Goal: Obtain resource: Download file/media

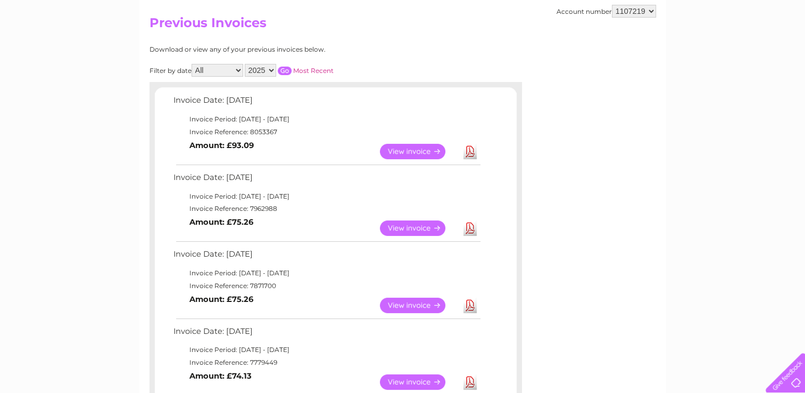
drag, startPoint x: 0, startPoint y: 0, endPoint x: 408, endPoint y: 230, distance: 468.2
click at [408, 230] on link "View" at bounding box center [419, 227] width 78 height 15
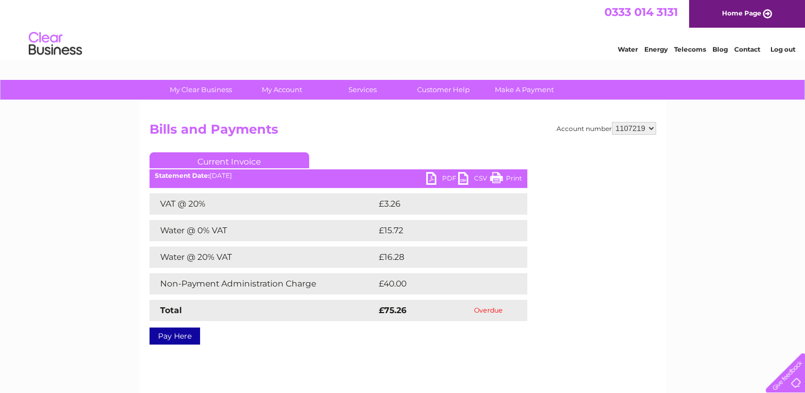
click at [428, 176] on link "PDF" at bounding box center [442, 179] width 32 height 15
click at [434, 176] on link "PDF" at bounding box center [442, 179] width 32 height 15
click at [651, 128] on select "1107219" at bounding box center [634, 128] width 44 height 13
click at [613, 122] on select "1107219" at bounding box center [634, 128] width 44 height 13
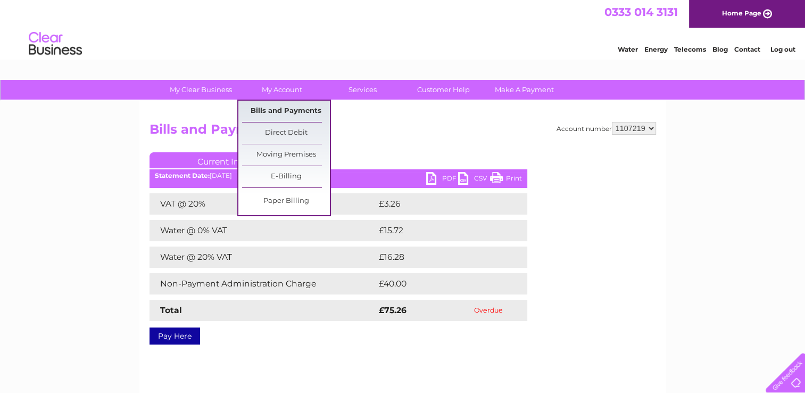
click at [290, 109] on link "Bills and Payments" at bounding box center [286, 111] width 88 height 21
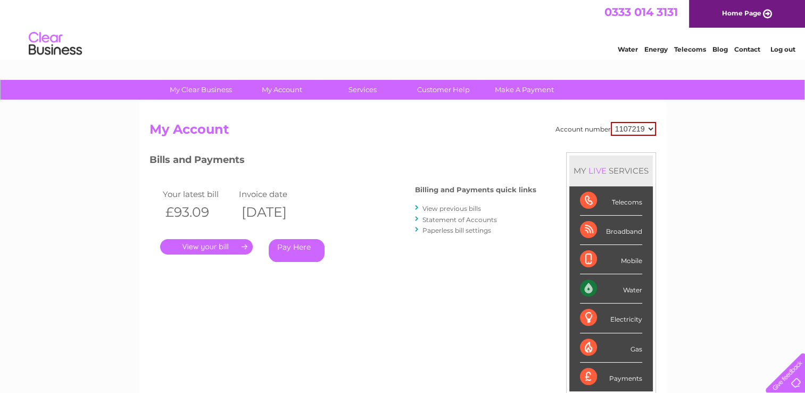
click at [592, 294] on div "Water" at bounding box center [611, 288] width 62 height 29
click at [459, 205] on link "View previous bills" at bounding box center [452, 208] width 59 height 8
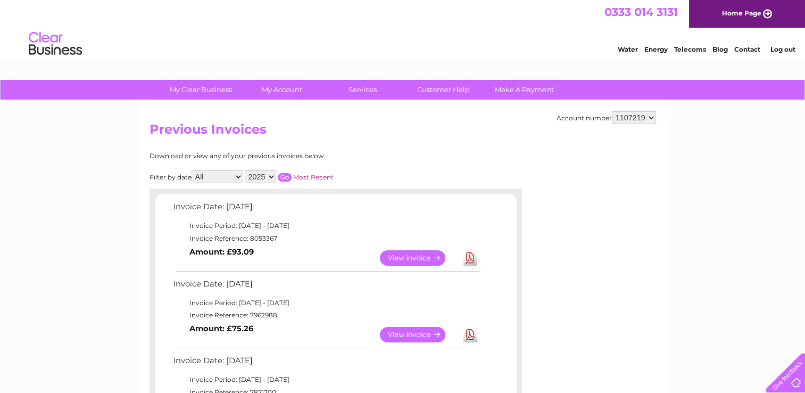
click at [471, 262] on link "Download" at bounding box center [470, 257] width 13 height 15
